Goal: Task Accomplishment & Management: Use online tool/utility

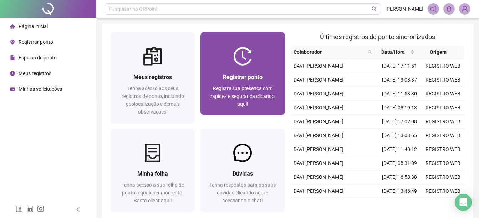
click at [240, 91] on span "Registre sua presença com rapidez e segurança clicando aqui!" at bounding box center [242, 96] width 64 height 21
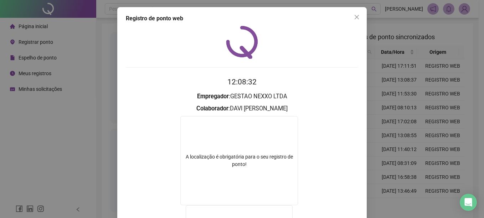
scroll to position [107, 0]
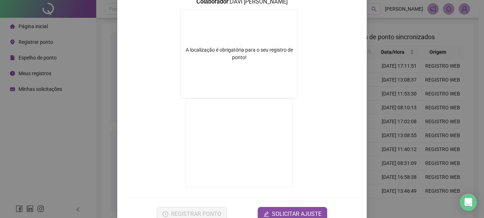
click at [393, 85] on div "Registro de ponto web 12:08:38 Empregador : GESTAO NEXXO LTDA Colaborador : DAV…" at bounding box center [242, 109] width 484 height 218
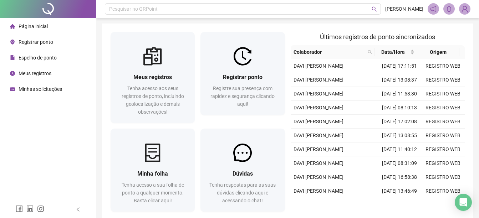
click at [36, 46] on div "Registrar ponto" at bounding box center [31, 42] width 43 height 14
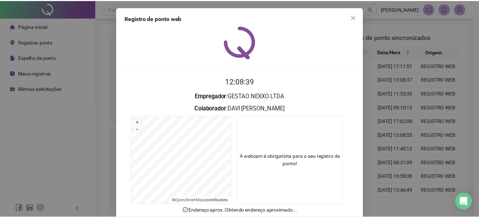
scroll to position [45, 0]
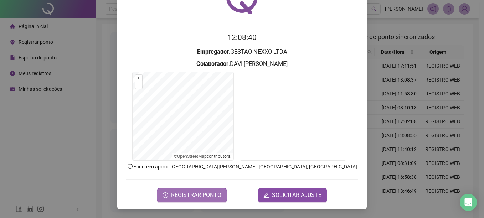
click at [182, 194] on span "REGISTRAR PONTO" at bounding box center [196, 195] width 50 height 9
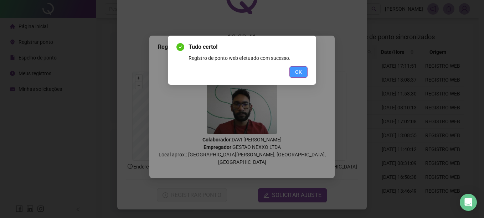
click at [300, 75] on span "OK" at bounding box center [298, 72] width 7 height 8
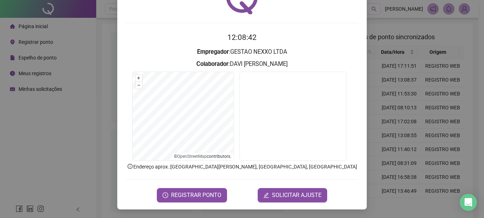
click at [354, 91] on form "+ – ⇧ › © OpenStreetMap contributors." at bounding box center [242, 117] width 233 height 91
click at [396, 100] on div "Registro de ponto web 12:08:42 Empregador : GESTAO NEXXO LTDA Colaborador : [PE…" at bounding box center [242, 109] width 484 height 218
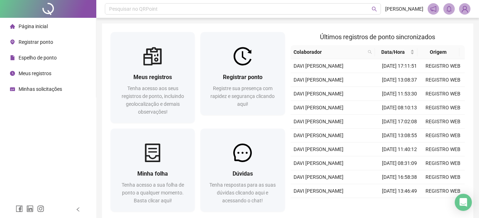
click at [29, 62] on div "Espelho de ponto" at bounding box center [33, 58] width 47 height 14
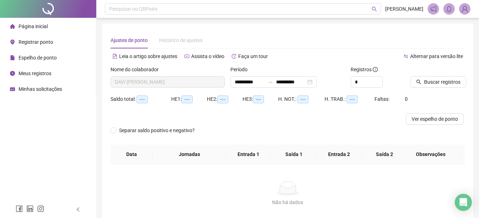
drag, startPoint x: 56, startPoint y: 12, endPoint x: 30, endPoint y: 31, distance: 31.4
click at [55, 13] on div at bounding box center [48, 9] width 96 height 18
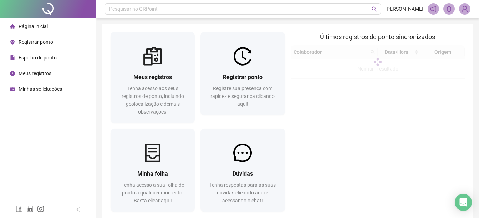
click at [30, 31] on div "Página inicial" at bounding box center [29, 26] width 38 height 14
